Goal: Task Accomplishment & Management: Manage account settings

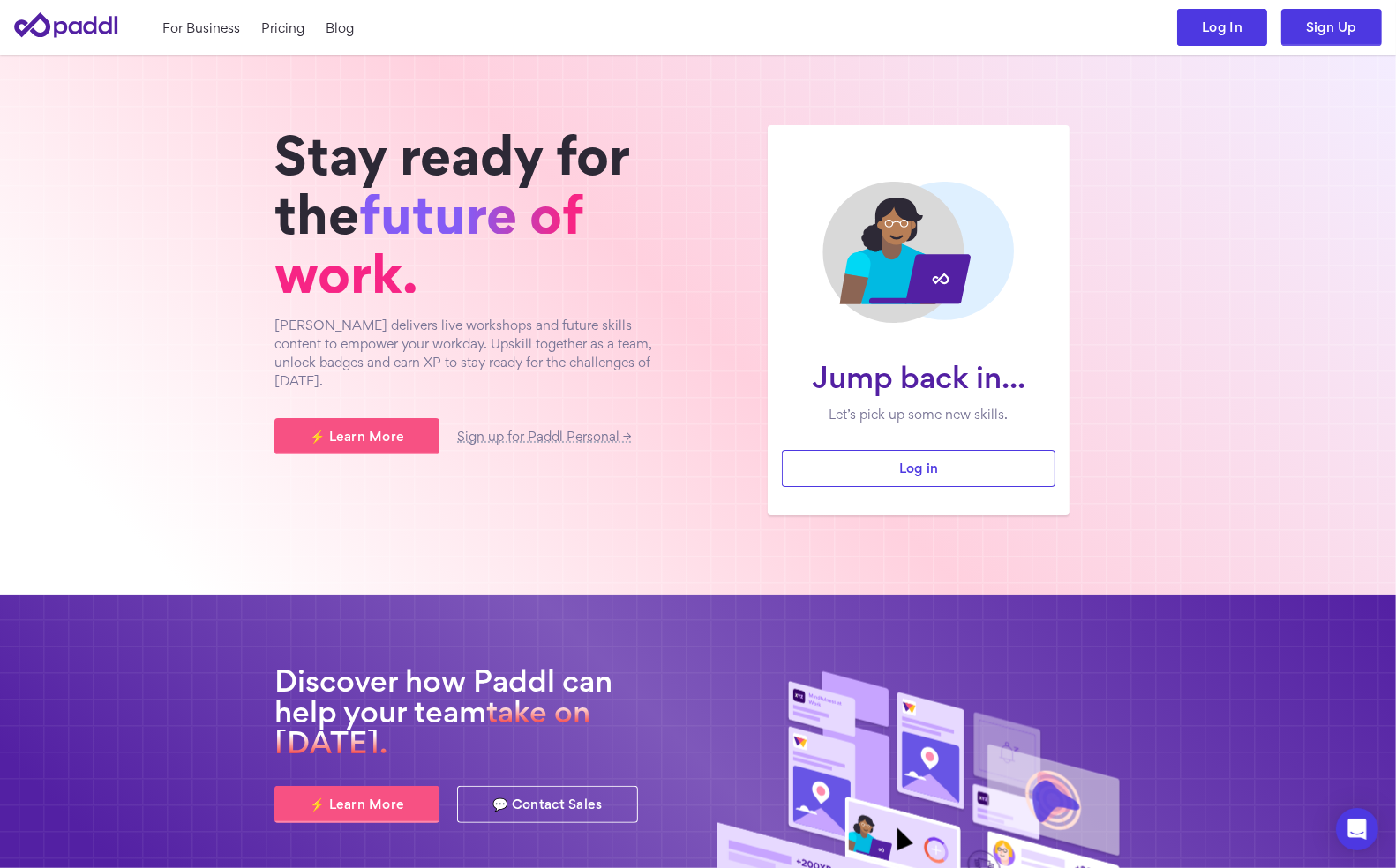
click at [1230, 29] on link "Log In" at bounding box center [1222, 27] width 90 height 37
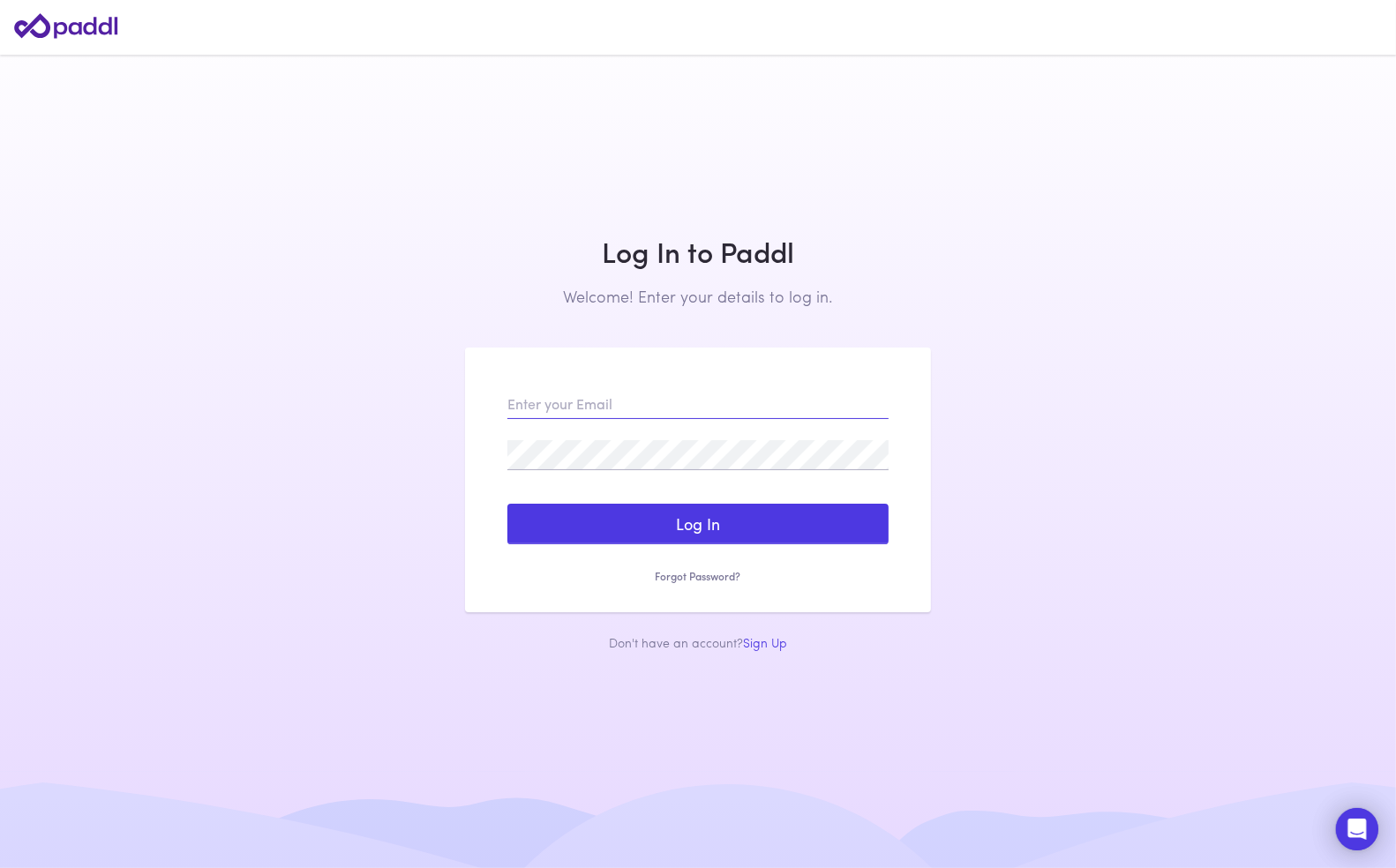
click at [625, 408] on input "email" at bounding box center [698, 404] width 381 height 30
type input "[EMAIL_ADDRESS][DOMAIN_NAME]"
click at [698, 585] on div "[EMAIL_ADDRESS][DOMAIN_NAME] Log In Sign Up Reset my Password Forgot Password? …" at bounding box center [698, 479] width 466 height 264
click at [698, 584] on div "[EMAIL_ADDRESS][DOMAIN_NAME] Log In Sign Up Reset my Password Forgot Password? …" at bounding box center [698, 479] width 466 height 264
click at [697, 569] on link "Forgot Password?" at bounding box center [698, 576] width 381 height 15
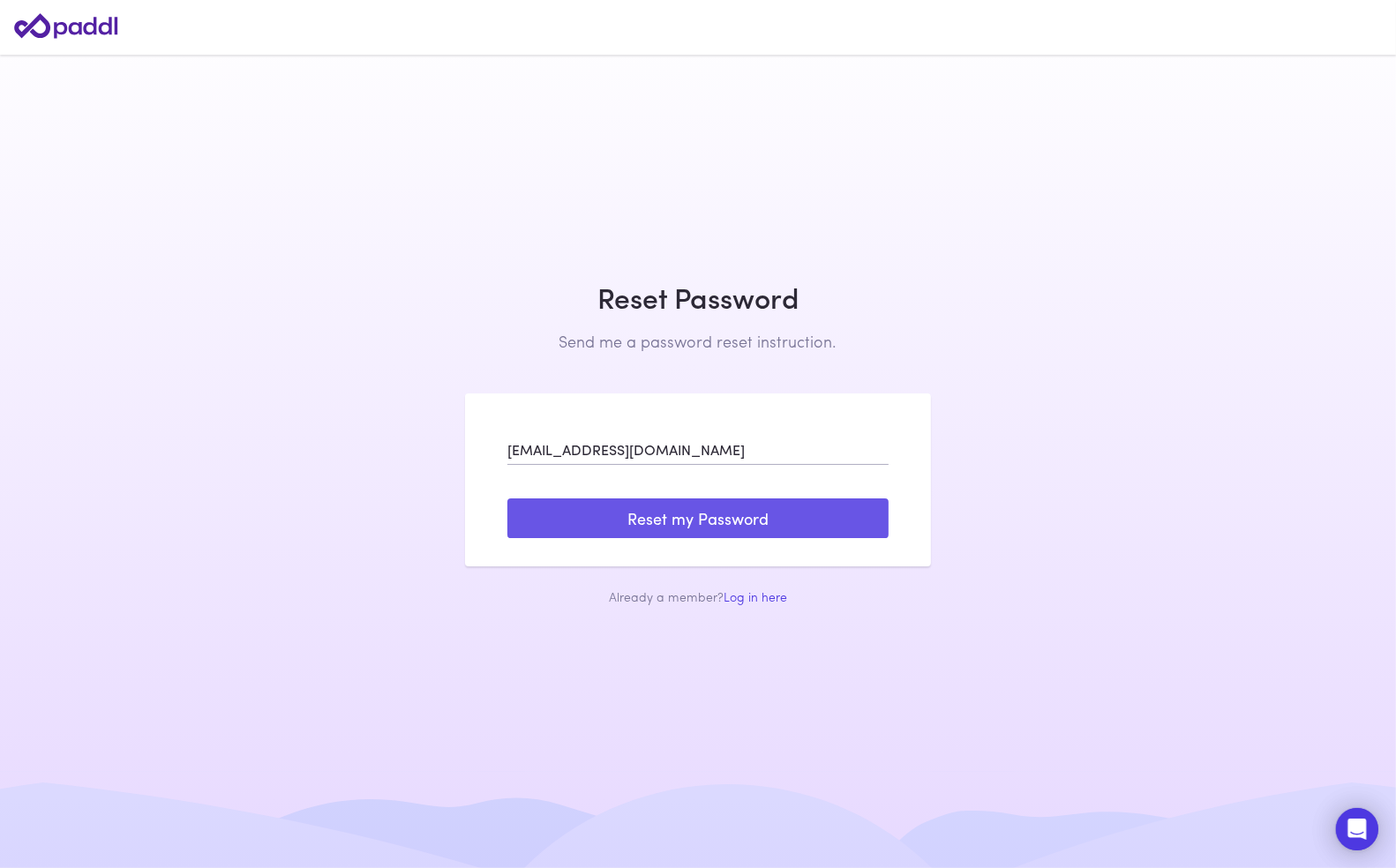
click at [682, 523] on button "Reset my Password" at bounding box center [698, 519] width 381 height 41
